Goal: Information Seeking & Learning: Learn about a topic

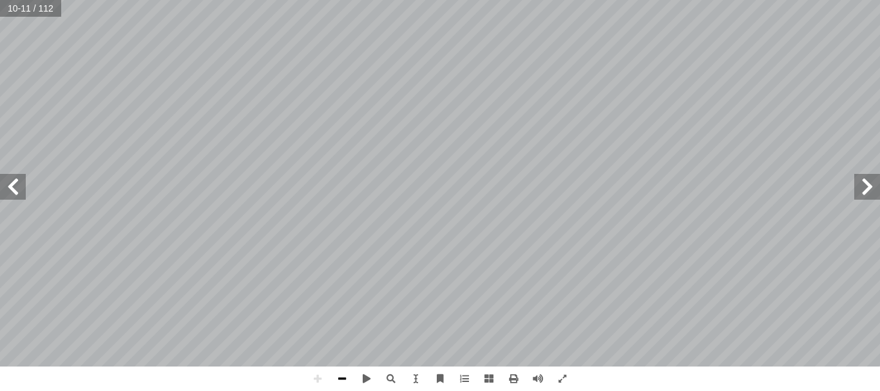
click at [341, 378] on span at bounding box center [342, 379] width 24 height 24
click at [19, 193] on span at bounding box center [13, 187] width 26 height 26
click at [17, 180] on span at bounding box center [13, 184] width 26 height 26
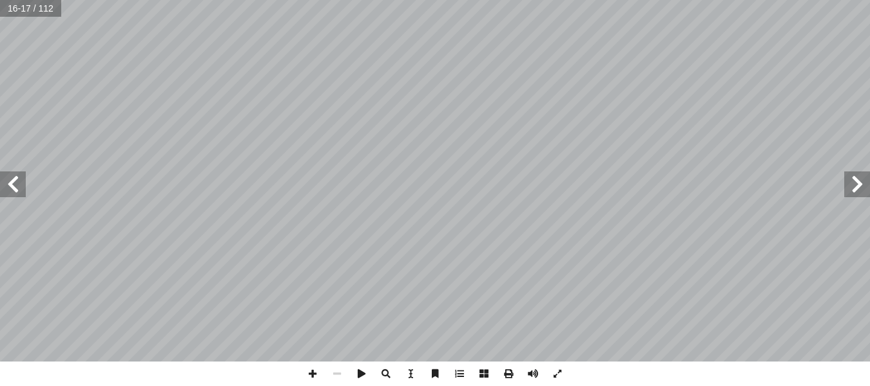
click at [17, 180] on span at bounding box center [13, 184] width 26 height 26
click at [311, 373] on span at bounding box center [312, 373] width 24 height 24
click at [310, 374] on span at bounding box center [312, 373] width 24 height 24
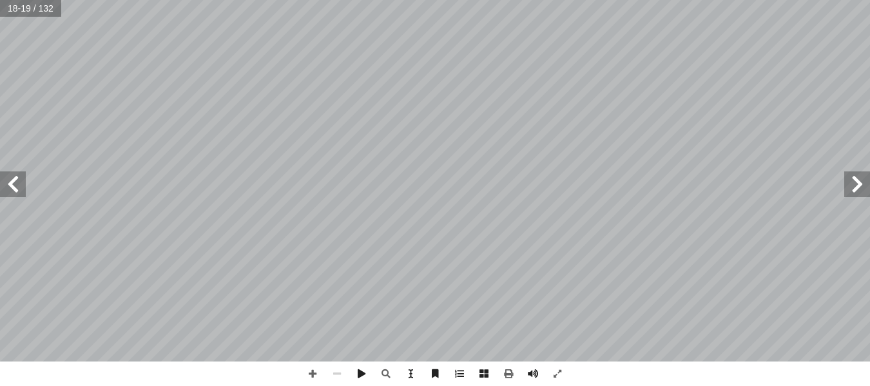
click at [10, 191] on span at bounding box center [13, 184] width 26 height 26
click at [857, 187] on span at bounding box center [857, 184] width 26 height 26
click at [309, 376] on span at bounding box center [312, 373] width 24 height 24
click at [314, 374] on span at bounding box center [312, 373] width 24 height 24
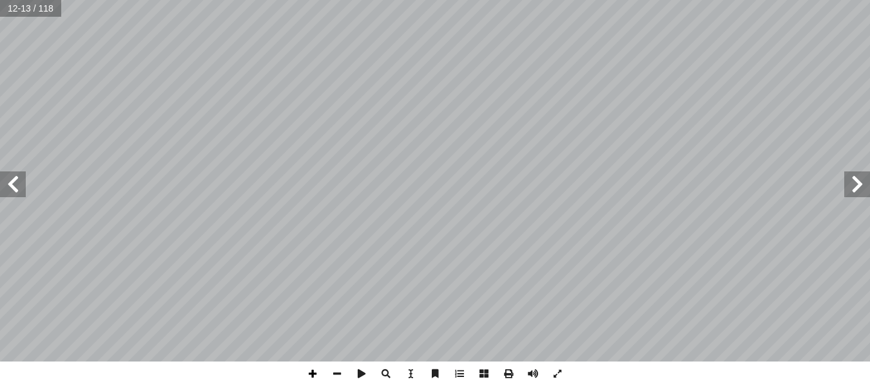
click at [314, 378] on span at bounding box center [312, 373] width 24 height 24
click at [340, 370] on span at bounding box center [337, 373] width 24 height 24
click at [312, 372] on span at bounding box center [312, 373] width 24 height 24
